Goal: Task Accomplishment & Management: Manage account settings

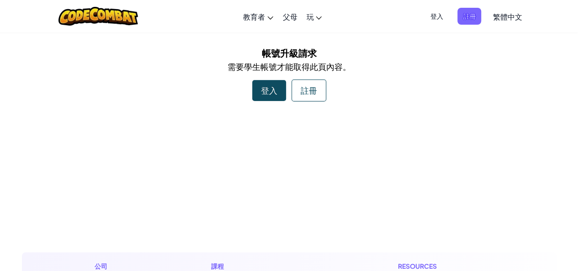
click at [281, 85] on div "登入" at bounding box center [269, 90] width 34 height 21
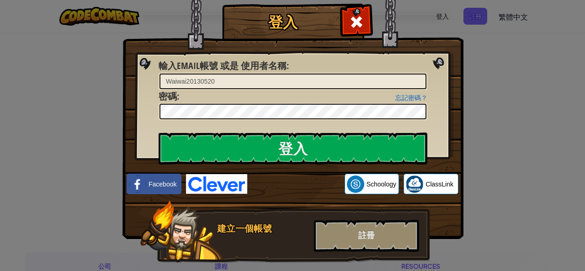
click at [297, 78] on input "Waiwai20130520" at bounding box center [293, 82] width 267 height 16
type input "W"
type input "YezdanY"
click at [79, 135] on div "登入 未知錯誤。 輸入Email帳號 或是 使用者名稱 : YezdanY 忘記密碼？ 密碼 : 登入 登入中 Facebook Schoology Clas…" at bounding box center [292, 135] width 585 height 271
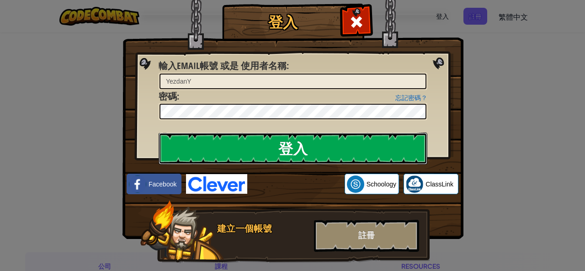
click at [360, 151] on input "登入" at bounding box center [293, 149] width 269 height 32
